Goal: Task Accomplishment & Management: Manage account settings

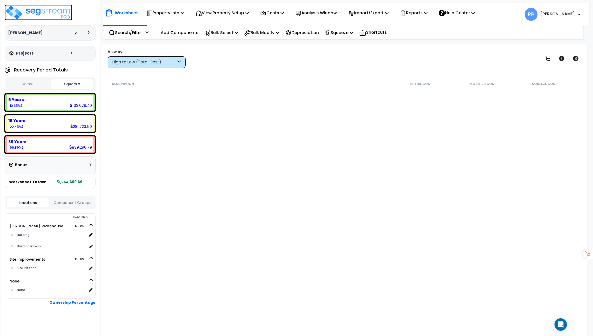
click at [44, 12] on img at bounding box center [38, 13] width 67 height 16
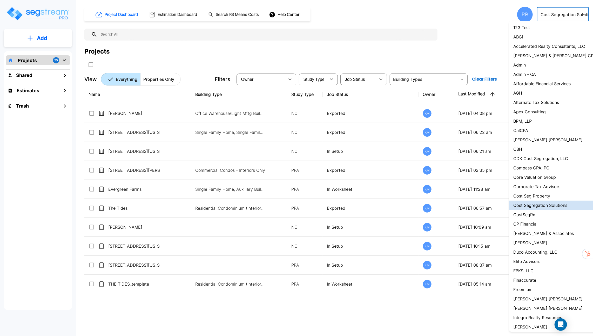
click at [564, 16] on body "× Your report is being generated. Be patient! × We're working on your Modificat…" at bounding box center [296, 168] width 593 height 336
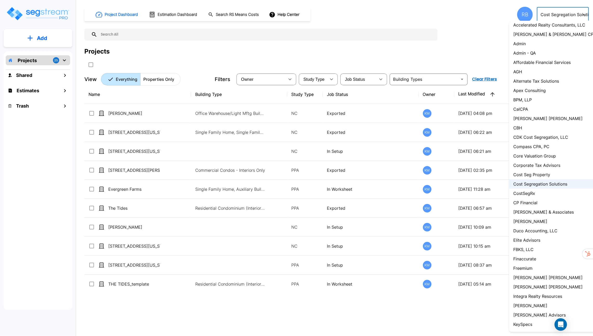
scroll to position [30, 0]
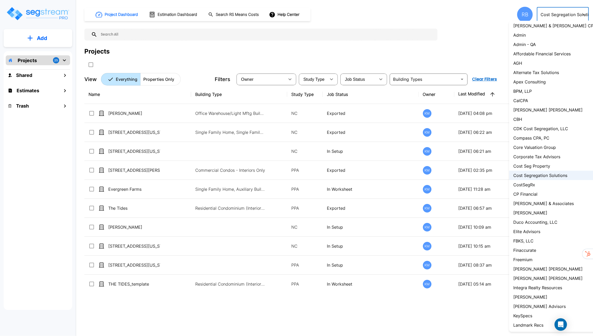
click at [535, 223] on p "Duco Accounting, LLC" at bounding box center [535, 222] width 44 height 6
type input "141"
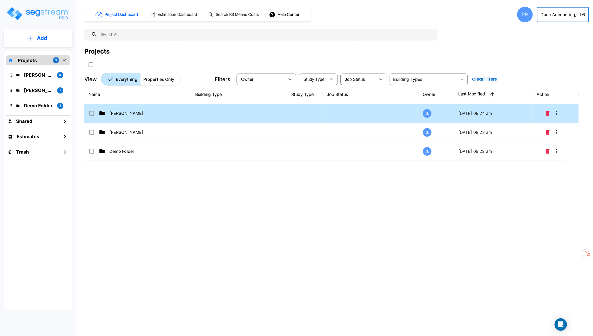
click at [164, 110] on div "Jason Miller" at bounding box center [128, 113] width 78 height 6
checkbox input "false"
click at [164, 110] on div "Jason Miller" at bounding box center [128, 113] width 78 height 6
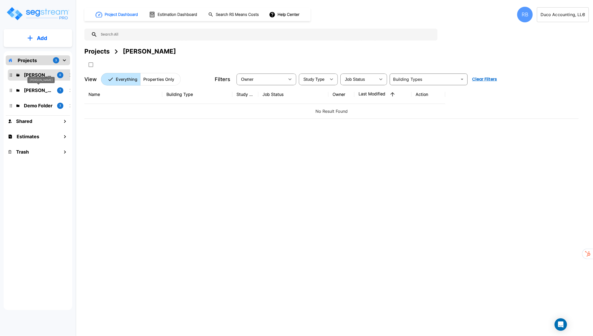
click at [48, 88] on p "Jaylan Martin" at bounding box center [38, 90] width 29 height 7
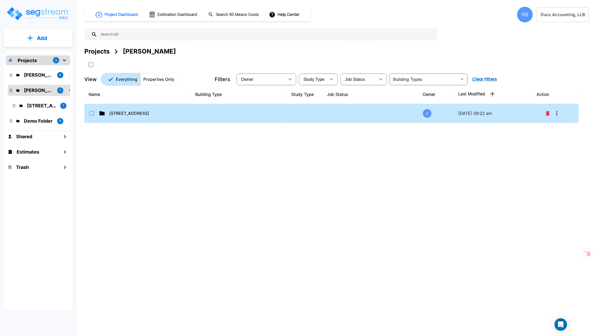
click at [142, 111] on p "102 N Wood St" at bounding box center [135, 113] width 52 height 6
checkbox input "true"
click at [142, 111] on p "102 N Wood St" at bounding box center [135, 113] width 52 height 6
click at [174, 114] on td "102 N Wood St Part 1-2" at bounding box center [137, 113] width 107 height 19
checkbox input "true"
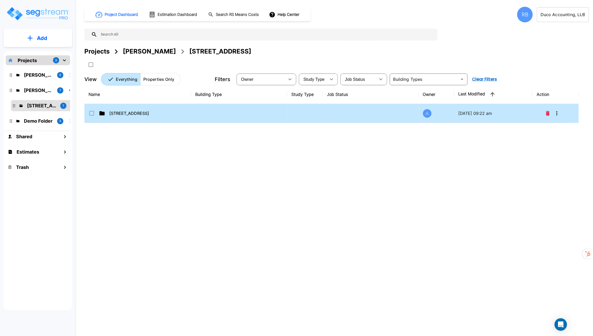
click at [174, 114] on td "102 N Wood St Part 1-2" at bounding box center [137, 113] width 107 height 19
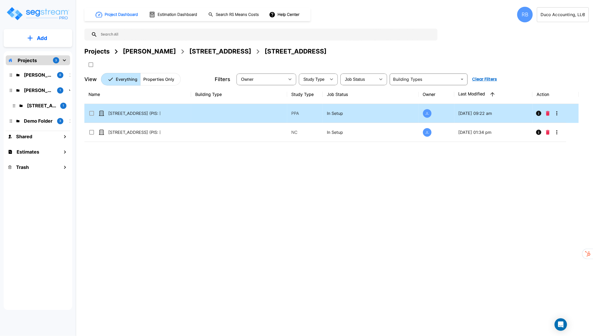
click at [187, 114] on td "102 N Wood St (PIS: 2021-09-21)" at bounding box center [137, 113] width 107 height 19
checkbox input "true"
click at [187, 114] on td "102 N Wood St (PIS: 2021-09-21)" at bounding box center [137, 113] width 107 height 19
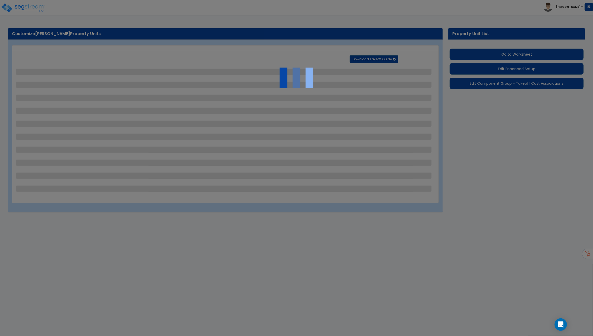
select select "1"
select select "2"
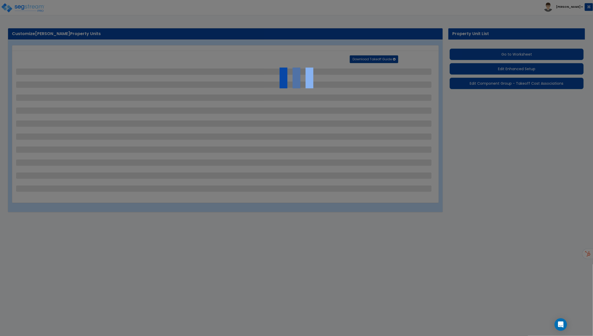
select select "1"
select select "2"
select select "1"
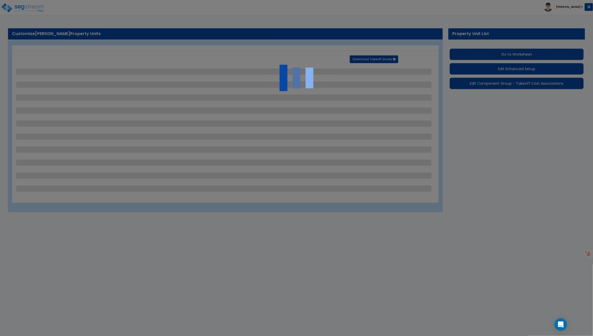
select select "2"
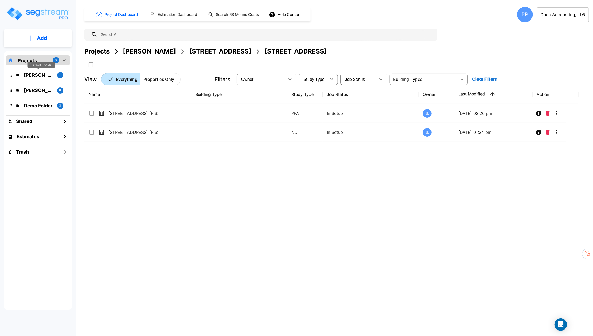
click at [39, 72] on p "[PERSON_NAME]" at bounding box center [38, 74] width 29 height 7
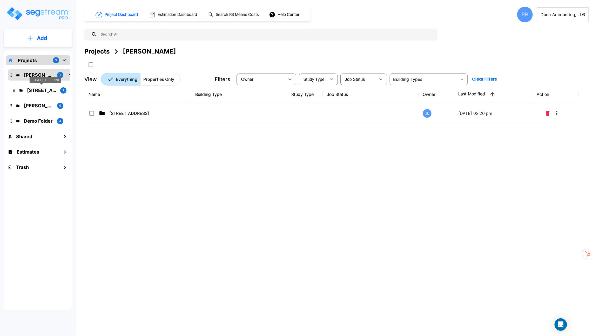
click at [40, 89] on p "102 N Wood St" at bounding box center [41, 90] width 29 height 7
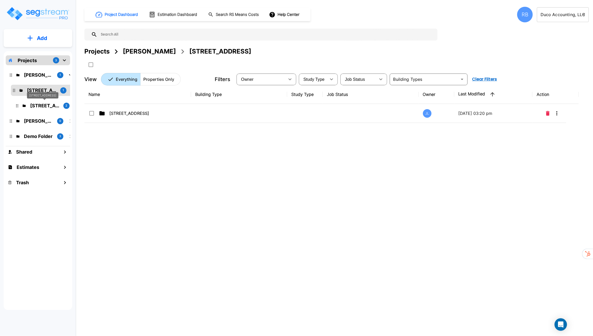
click at [42, 104] on p "102 N Wood St Part 1-2" at bounding box center [44, 105] width 29 height 7
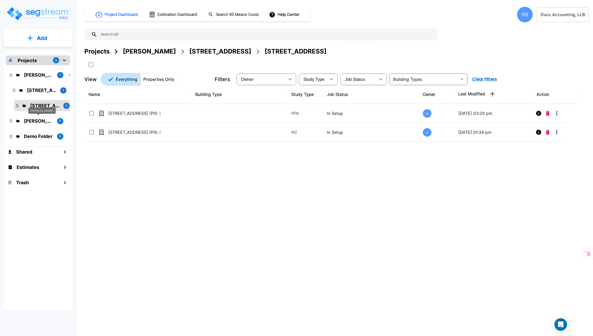
click at [43, 120] on p "Jason Miller" at bounding box center [38, 120] width 29 height 7
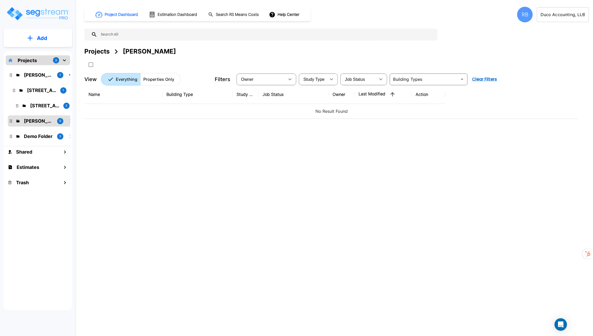
click at [45, 133] on p "Demo Folder" at bounding box center [38, 136] width 29 height 7
